Goal: Check status: Check status

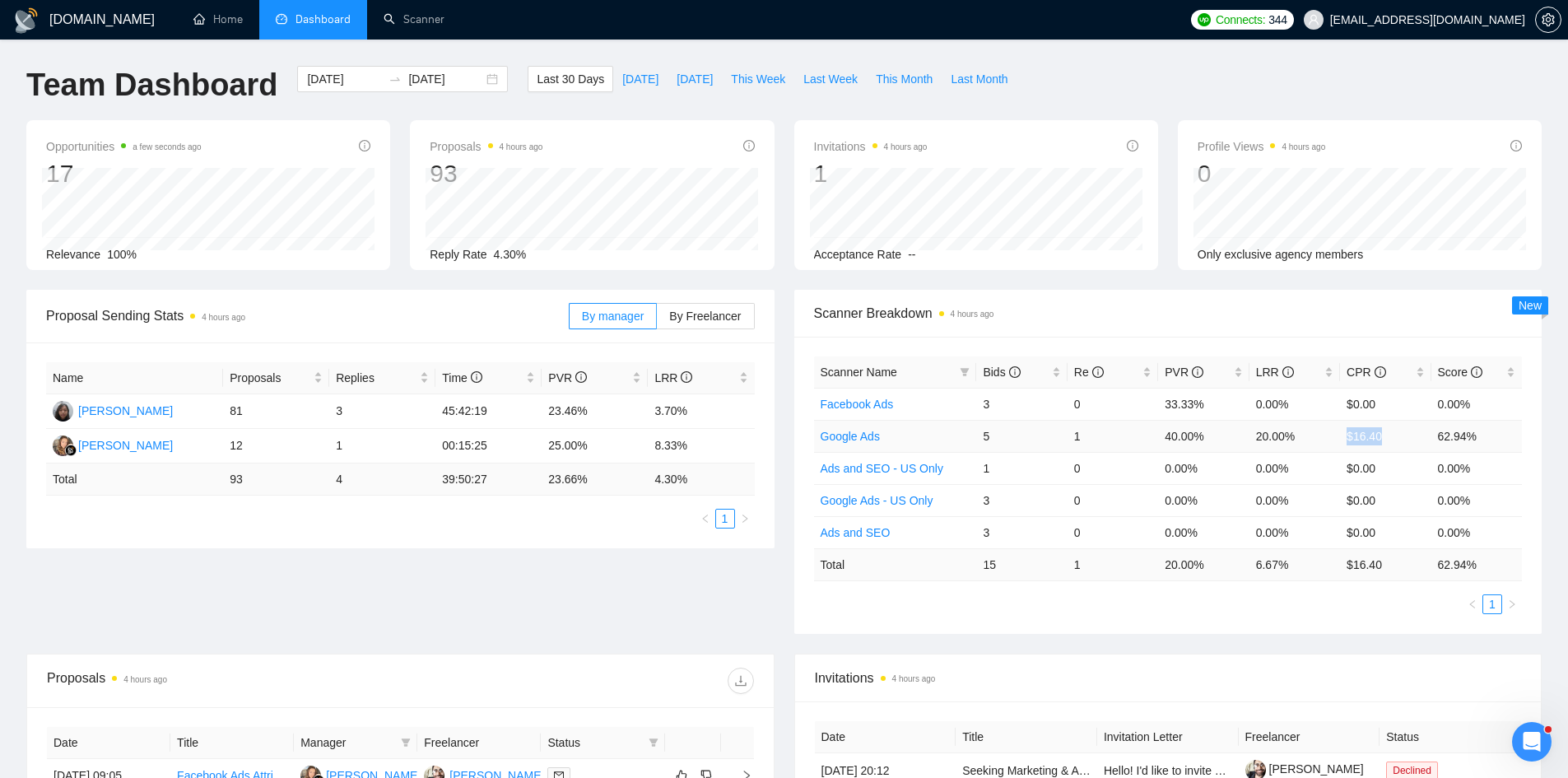
drag, startPoint x: 1388, startPoint y: 433, endPoint x: 1348, endPoint y: 436, distance: 40.1
click at [1348, 436] on td "$16.40" at bounding box center [1385, 435] width 91 height 32
click at [1308, 668] on span "Invitations 4 hours ago" at bounding box center [1168, 677] width 707 height 21
